Goal: Book appointment/travel/reservation

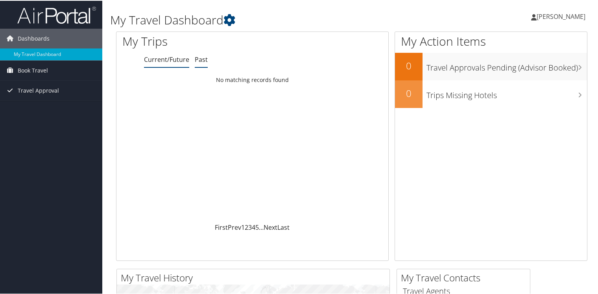
click at [203, 56] on link "Past" at bounding box center [201, 58] width 13 height 9
click at [159, 53] on li "Current/Future" at bounding box center [166, 59] width 45 height 14
click at [35, 69] on span "Book Travel" at bounding box center [33, 70] width 30 height 20
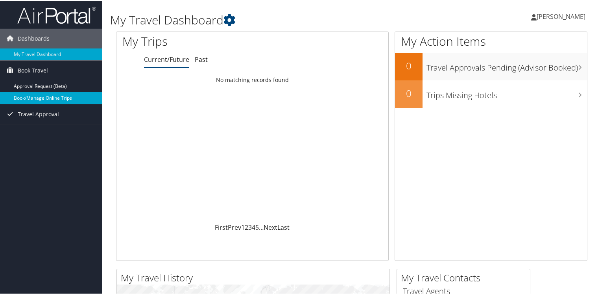
click at [44, 99] on link "Book/Manage Online Trips" at bounding box center [51, 97] width 102 height 12
